Goal: Task Accomplishment & Management: Use online tool/utility

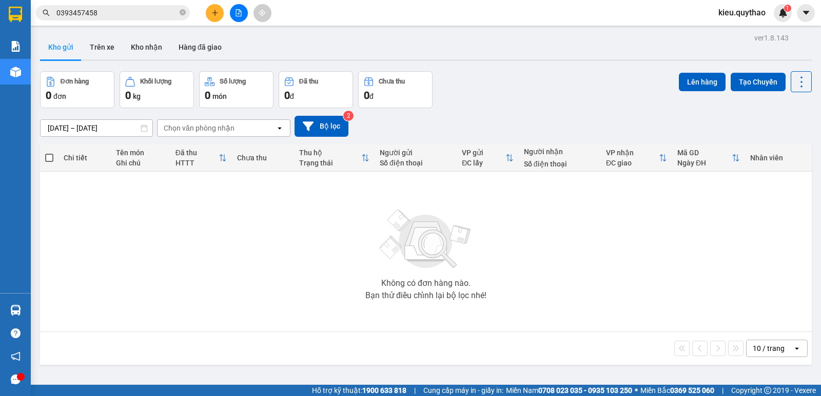
click at [216, 16] on icon "plus" at bounding box center [214, 12] width 7 height 7
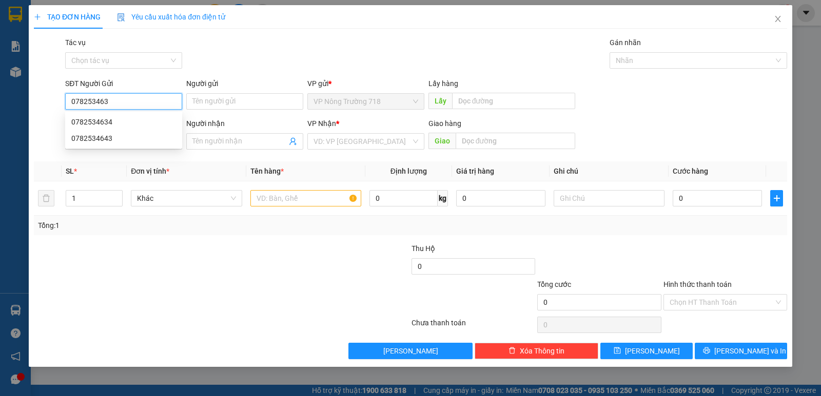
type input "0782534634"
click at [139, 122] on div "0782534634" at bounding box center [123, 121] width 105 height 11
type input "TRẠM 718"
type input "0908005586"
type input "0782534634"
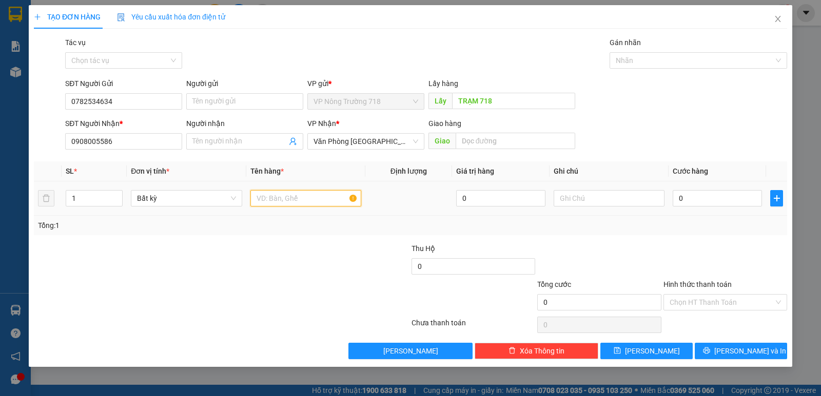
click at [285, 201] on input "text" at bounding box center [305, 198] width 111 height 16
type input "1 THÙNG XỐP"
click at [677, 200] on input "0" at bounding box center [716, 198] width 89 height 16
click at [671, 194] on td "0" at bounding box center [716, 199] width 97 height 34
click at [676, 198] on input "0" at bounding box center [716, 198] width 89 height 16
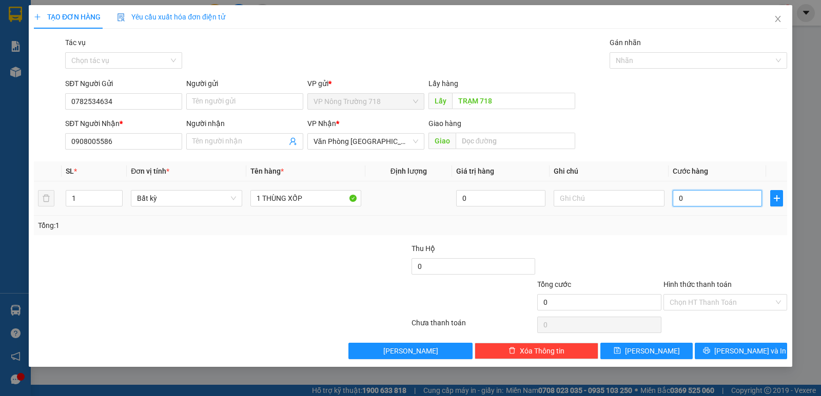
click at [676, 198] on input "0" at bounding box center [716, 198] width 89 height 16
click at [674, 194] on input "0" at bounding box center [716, 198] width 89 height 16
type input "60"
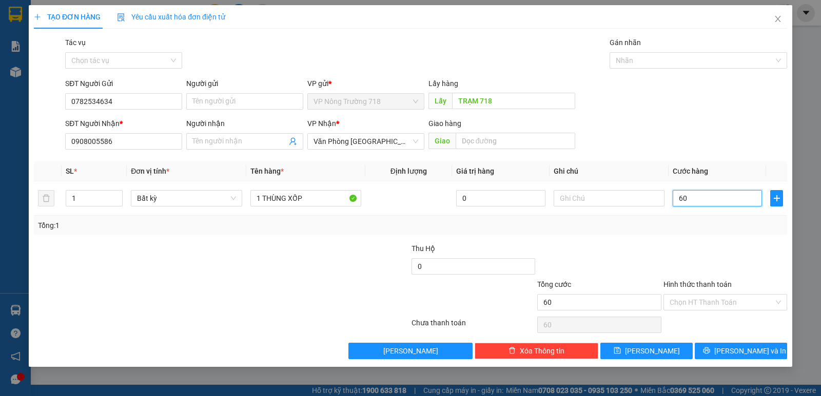
type input "600"
type input "6.000"
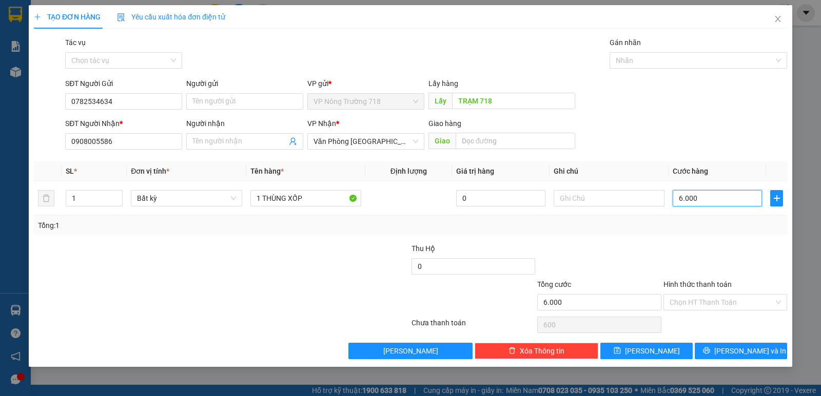
type input "6.000"
type input "60.000"
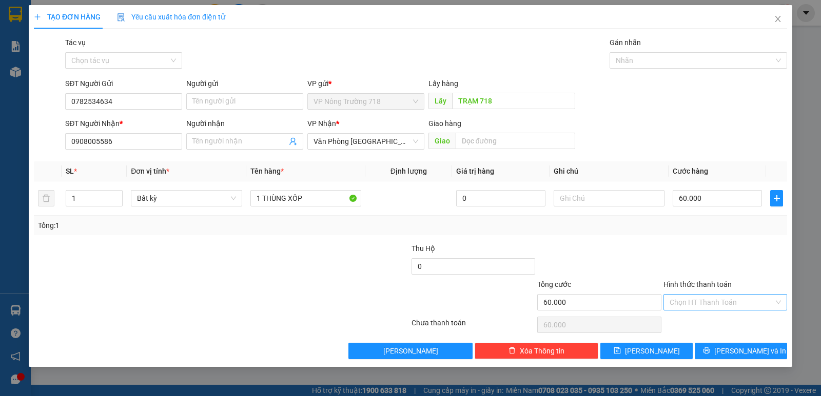
click at [714, 301] on input "Hình thức thanh toán" at bounding box center [721, 302] width 104 height 15
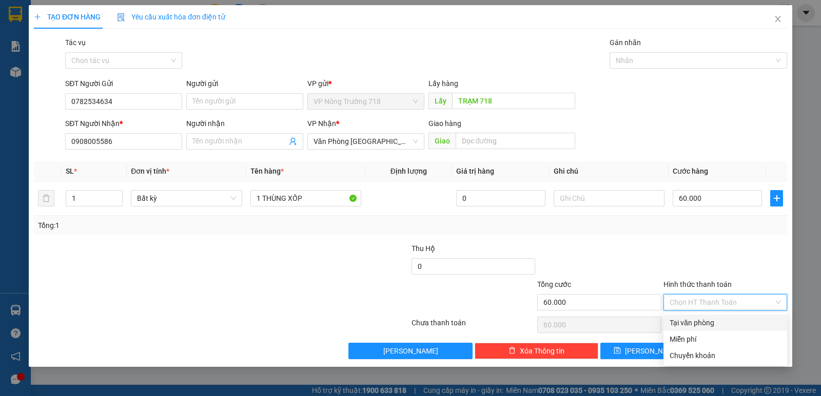
click at [714, 320] on div "Tại văn phòng" at bounding box center [724, 322] width 111 height 11
type input "0"
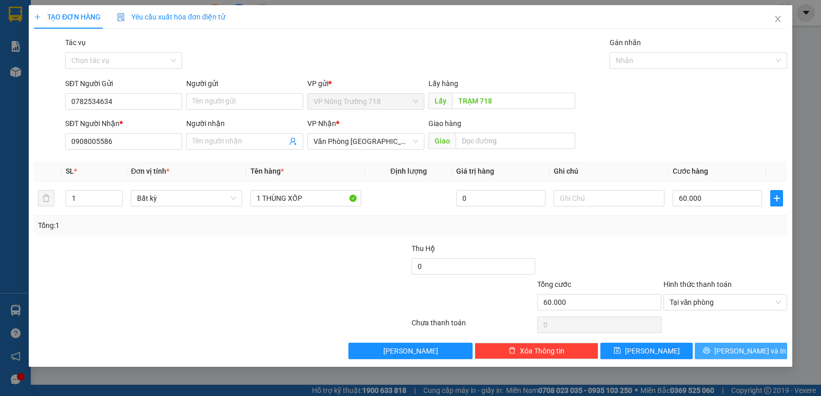
click at [723, 347] on button "[PERSON_NAME] và In" at bounding box center [740, 351] width 92 height 16
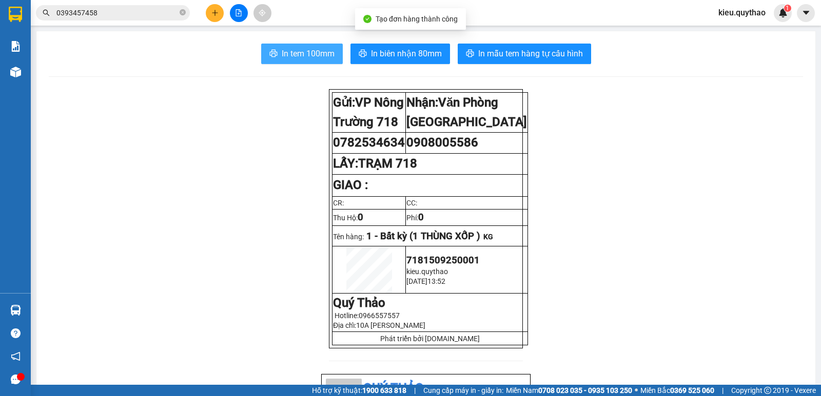
click at [311, 52] on span "In tem 100mm" at bounding box center [308, 53] width 53 height 13
